Goal: Task Accomplishment & Management: Manage account settings

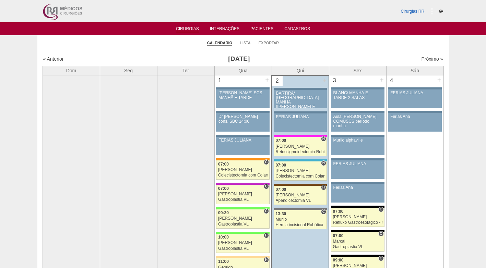
click at [246, 40] on li "Lista" at bounding box center [246, 43] width 10 height 10
click at [247, 43] on link "Lista" at bounding box center [246, 42] width 10 height 5
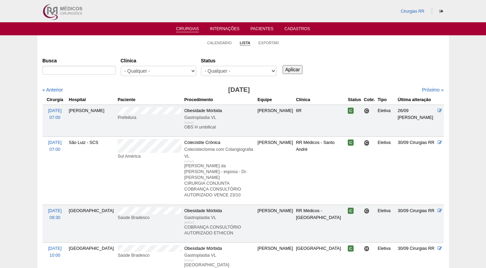
select select "resr"
click at [201, 66] on select "- Qualquer - Reservada Confirmada Suspensa Cancelada" at bounding box center [239, 71] width 76 height 10
click at [290, 68] on input "Aplicar" at bounding box center [293, 69] width 20 height 9
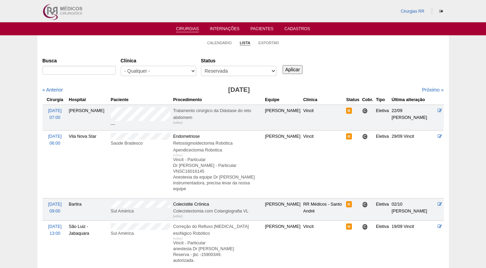
click at [350, 67] on div "Busca Clínica - Qualquer - 6R Alphaville Assunção Bartira Brasil Christovão da …" at bounding box center [244, 67] width 402 height 25
click at [350, 67] on div "Busca [GEOGRAPHIC_DATA] - Qualquer - 6R Alphaville Assunção Bartira Brasil Chri…" at bounding box center [244, 67] width 402 height 25
click at [350, 67] on div "Busca Clínica - Qualquer - 6R Alphaville Assunção Bartira Brasil Christovão da …" at bounding box center [244, 67] width 402 height 25
click at [426, 90] on link "Próximo »" at bounding box center [433, 89] width 22 height 5
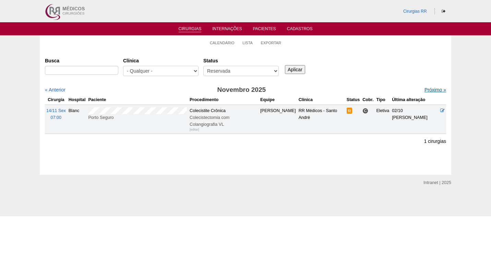
click at [433, 89] on link "Próximo »" at bounding box center [436, 89] width 22 height 5
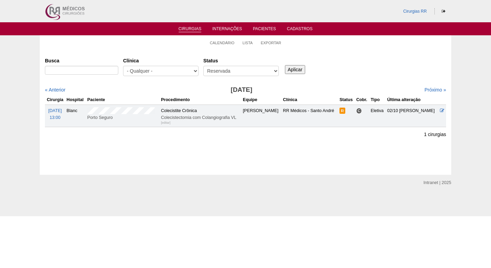
click at [373, 72] on div "Busca [GEOGRAPHIC_DATA] - Qualquer - 6R Alphaville Assunção Bartira Brasil Chri…" at bounding box center [246, 67] width 402 height 25
click at [441, 109] on icon at bounding box center [442, 110] width 4 height 4
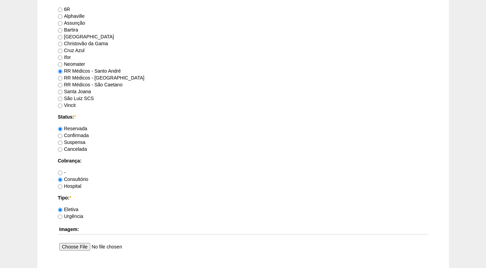
scroll to position [446, 0]
click at [88, 133] on label "Confirmada" at bounding box center [73, 134] width 31 height 5
click at [62, 133] on input "Confirmada" at bounding box center [60, 135] width 4 height 4
radio input "true"
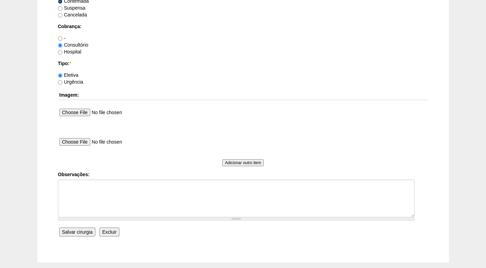
scroll to position [583, 0]
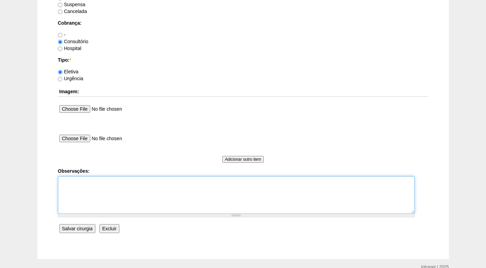
click at [106, 187] on textarea "Observações:" at bounding box center [236, 195] width 357 height 38
type textarea "FATURADO CONSULTÓRIO"
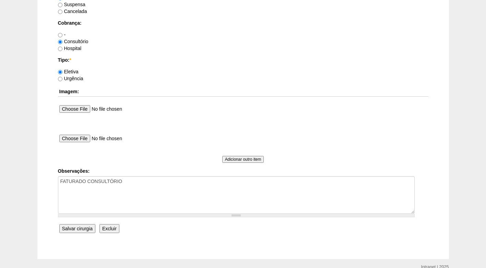
click at [84, 228] on input "Salvar cirurgia" at bounding box center [77, 228] width 36 height 9
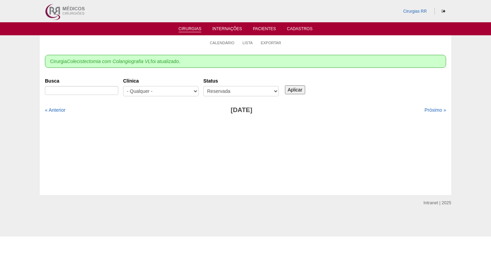
click at [373, 42] on ul "Calendário Lista Exportar" at bounding box center [246, 42] width 412 height 14
click at [221, 43] on link "Calendário" at bounding box center [222, 42] width 25 height 5
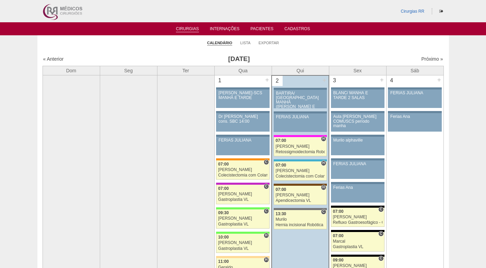
click at [313, 58] on h3 "[DATE]" at bounding box center [239, 59] width 200 height 10
drag, startPoint x: 325, startPoint y: 46, endPoint x: 297, endPoint y: 42, distance: 28.4
click at [323, 45] on ul "Calendário Lista Exportar" at bounding box center [243, 42] width 412 height 14
click at [247, 44] on link "Lista" at bounding box center [246, 42] width 10 height 5
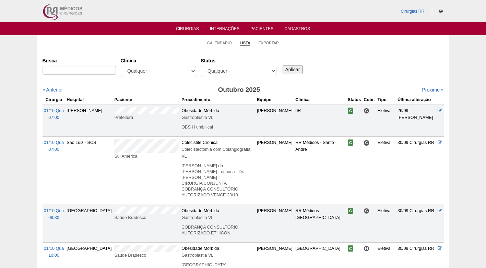
click at [158, 94] on h3 "Outubro 2025" at bounding box center [239, 90] width 201 height 10
click at [218, 41] on link "Calendário" at bounding box center [219, 42] width 25 height 5
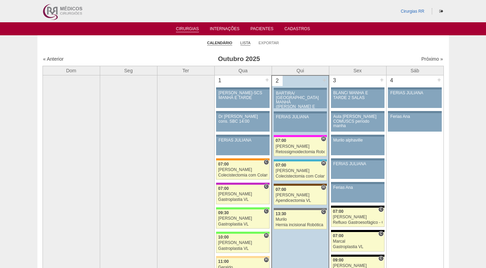
click at [245, 44] on link "Lista" at bounding box center [246, 42] width 10 height 5
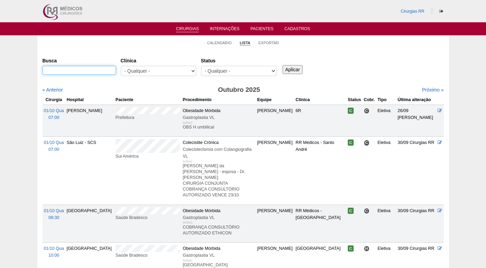
click at [83, 70] on input "Busca" at bounding box center [79, 70] width 73 height 9
paste input "IVY VIEIRA INACIO CUNHA"
type input "IVY VIEIRA INACIO CUNHA"
click at [285, 67] on input "Aplicar" at bounding box center [293, 69] width 20 height 9
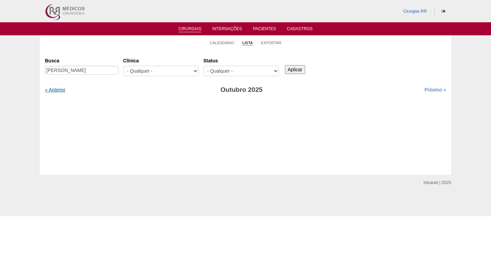
click at [53, 87] on link "« Anterior" at bounding box center [55, 89] width 21 height 5
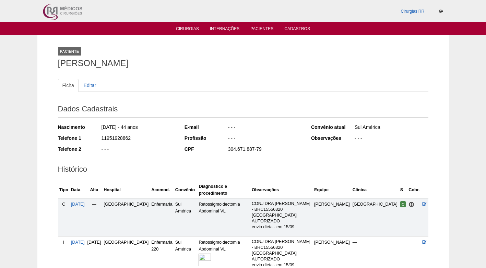
click at [208, 254] on img at bounding box center [205, 260] width 13 height 13
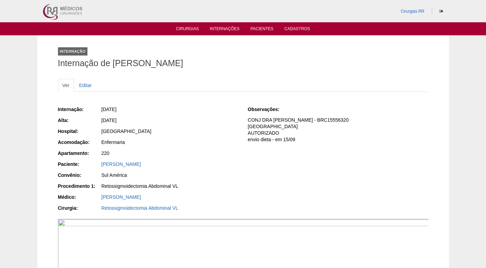
click at [182, 127] on div "Internação: [DATE] [GEOGRAPHIC_DATA]: [DATE] Hospital: [GEOGRAPHIC_DATA] Acomod…" at bounding box center [148, 160] width 181 height 112
click at [177, 129] on div "[GEOGRAPHIC_DATA]" at bounding box center [170, 131] width 137 height 7
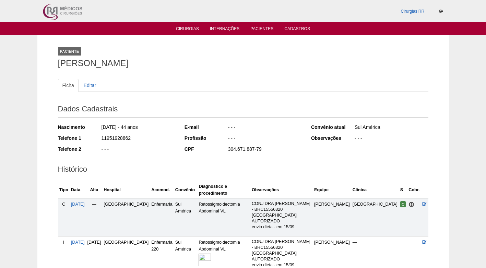
click at [181, 102] on h2 "Dados Cadastrais" at bounding box center [243, 110] width 371 height 16
click at [263, 141] on div "- - -" at bounding box center [265, 139] width 74 height 9
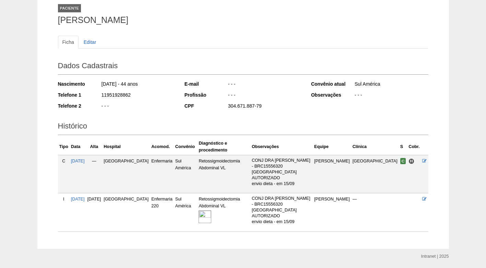
scroll to position [47, 0]
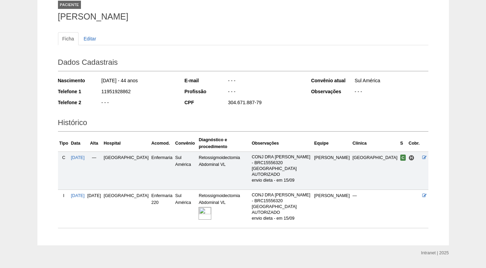
click at [273, 107] on div "304.671.887-79" at bounding box center [265, 103] width 74 height 9
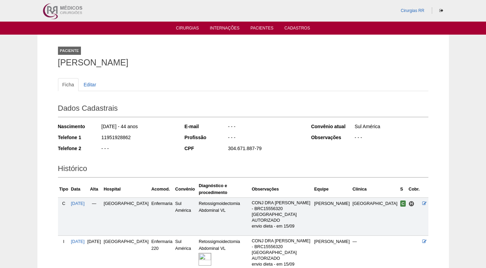
scroll to position [0, 0]
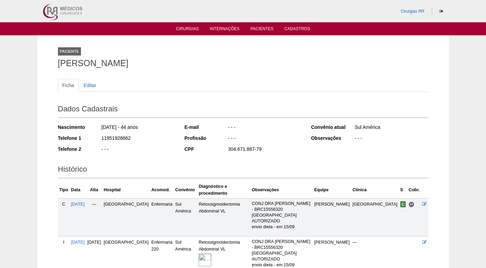
click at [351, 163] on h2 "Histórico" at bounding box center [243, 171] width 371 height 16
click at [302, 118] on h2 "Dados Cadastrais" at bounding box center [243, 110] width 371 height 16
click at [270, 140] on div "- - -" at bounding box center [265, 139] width 74 height 9
click at [223, 81] on ul "Ficha Editar" at bounding box center [243, 85] width 371 height 13
click at [202, 81] on ul "Ficha Editar" at bounding box center [243, 85] width 371 height 13
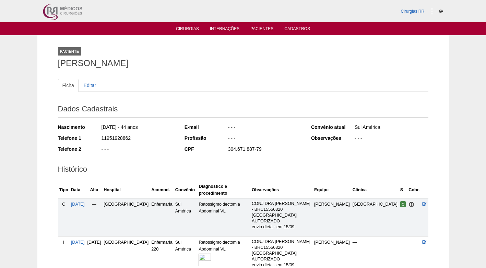
click at [264, 95] on div "Ficha Editar" at bounding box center [243, 89] width 371 height 20
click at [195, 28] on link "Cirurgias" at bounding box center [187, 29] width 23 height 6
click at [315, 70] on div "Paciente IVY VIEIRA INACIO CUNHA" at bounding box center [243, 56] width 371 height 32
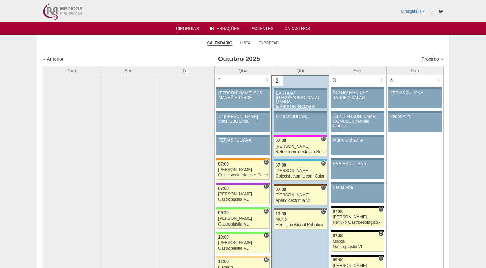
click at [339, 47] on ul "Calendário Lista Exportar" at bounding box center [243, 42] width 412 height 14
click at [243, 41] on link "Lista" at bounding box center [246, 42] width 10 height 5
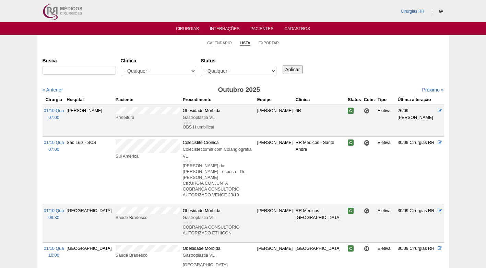
select select "resr"
click at [201, 66] on select "- Qualquer - Reservada Confirmada Suspensa Cancelada" at bounding box center [239, 71] width 76 height 10
click at [300, 67] on input "Aplicar" at bounding box center [293, 69] width 20 height 9
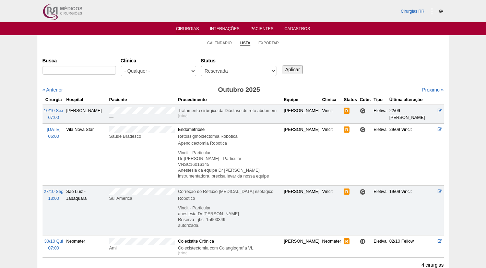
click at [415, 58] on div "Busca [GEOGRAPHIC_DATA] - Qualquer - 6R Alphaville Assunção Bartira Brasil Chri…" at bounding box center [244, 67] width 402 height 25
click at [427, 90] on link "Próximo »" at bounding box center [433, 89] width 22 height 5
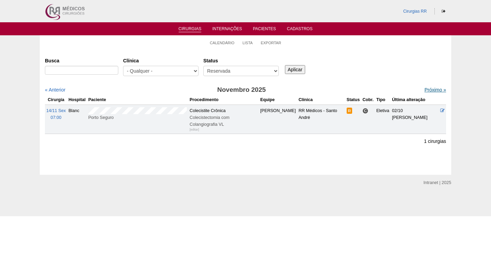
click at [425, 88] on link "Próximo »" at bounding box center [436, 89] width 22 height 5
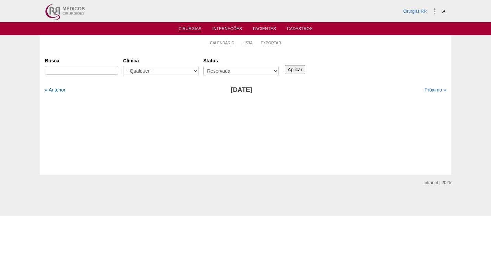
click at [55, 90] on link "« Anterior" at bounding box center [55, 89] width 21 height 5
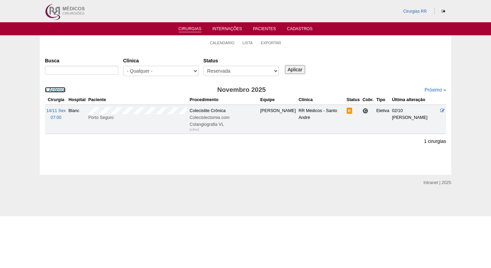
click at [56, 90] on link "« Anterior" at bounding box center [55, 89] width 21 height 5
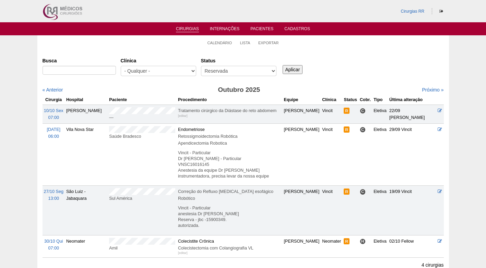
click at [358, 60] on div "Busca [GEOGRAPHIC_DATA] - Qualquer - 6R Alphaville Assunção Bartira Brasil Chri…" at bounding box center [244, 67] width 402 height 25
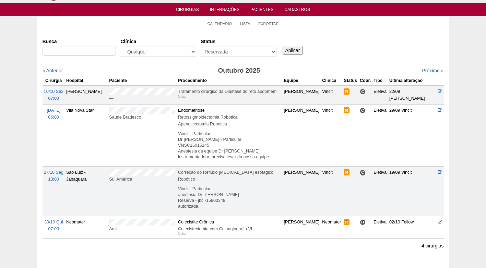
scroll to position [34, 0]
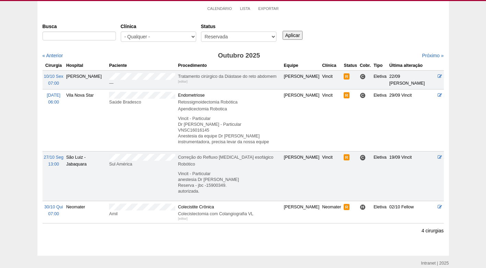
click at [355, 28] on div "Busca [GEOGRAPHIC_DATA] - Qualquer - 6R Alphaville Assunção Bartira Brasil Chri…" at bounding box center [244, 33] width 402 height 25
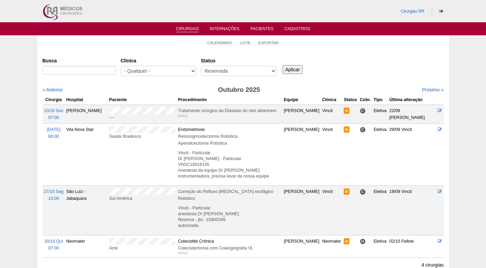
click at [396, 81] on div "Busca [GEOGRAPHIC_DATA] - Qualquer - 6R Alphaville Assunção Bartira Brasil Chri…" at bounding box center [244, 156] width 402 height 203
